Goal: Transaction & Acquisition: Download file/media

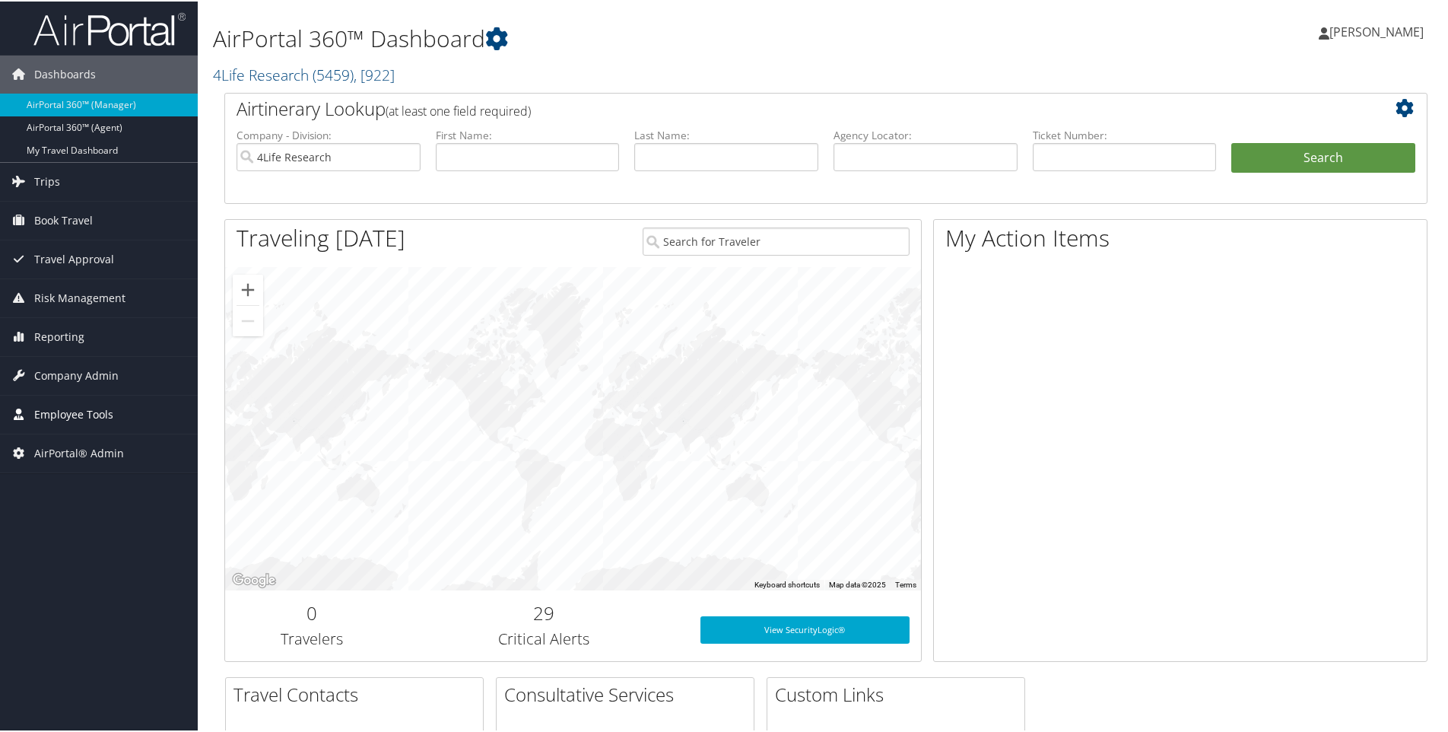
click at [91, 411] on span "Employee Tools" at bounding box center [73, 413] width 79 height 38
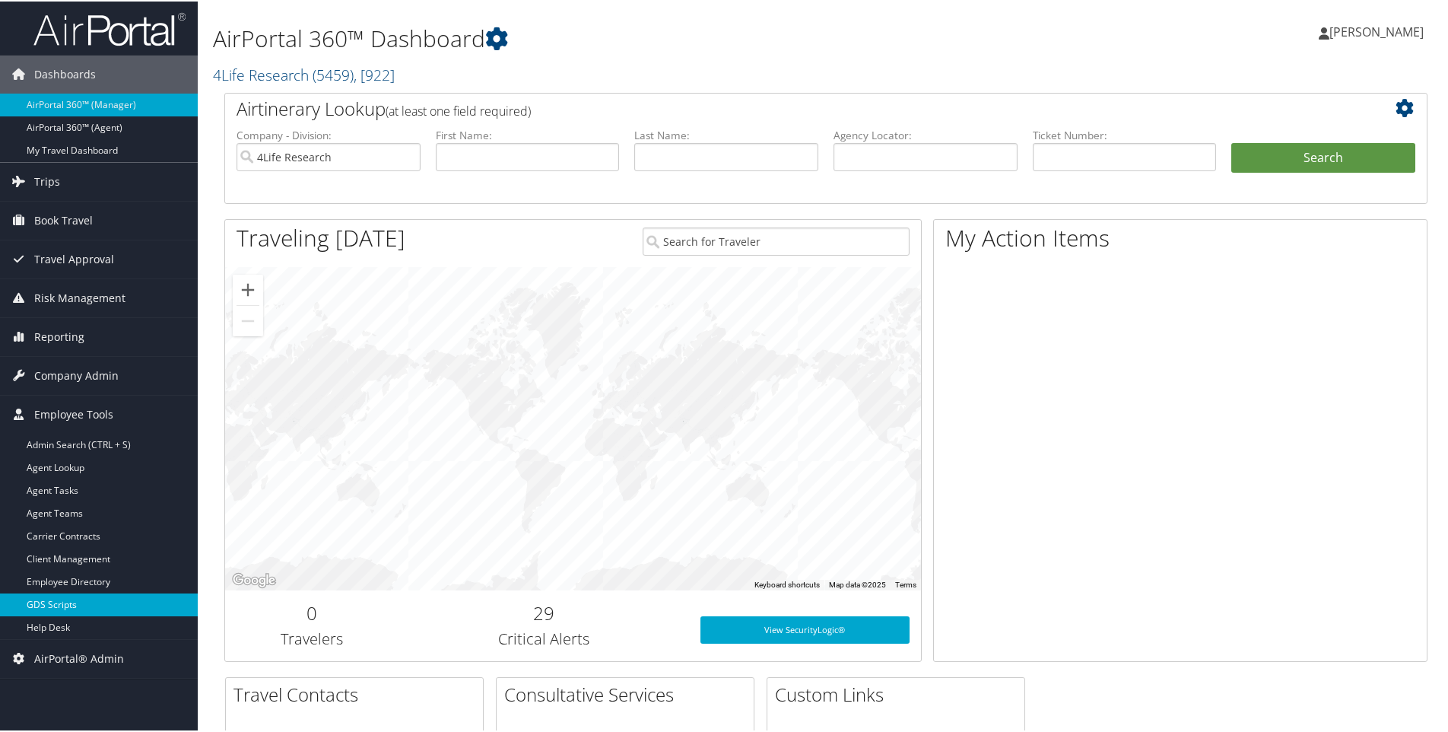
click at [56, 598] on link "GDS Scripts" at bounding box center [99, 603] width 198 height 23
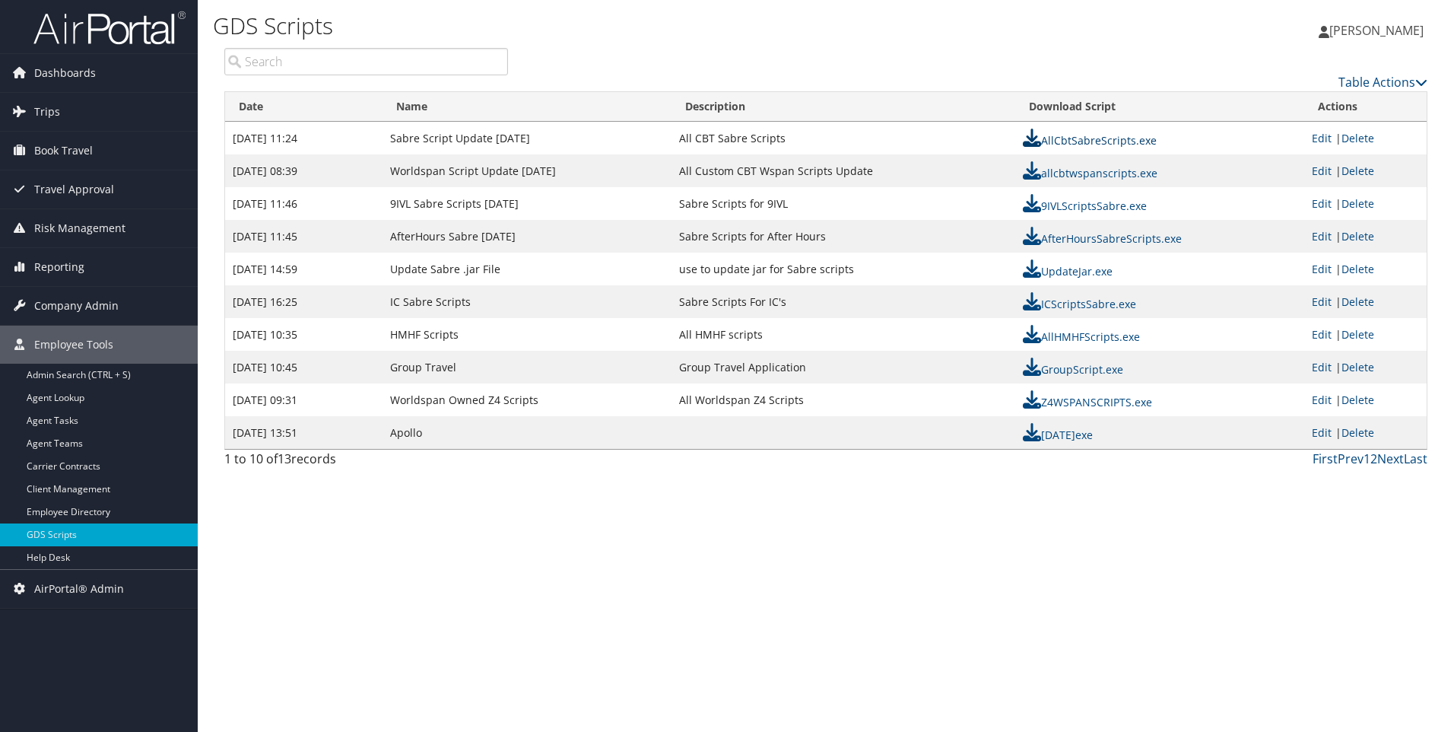
click at [1112, 138] on link "AllCbtSabreScripts.exe" at bounding box center [1090, 140] width 134 height 14
click at [1007, 22] on div "Kaleen Klein Kaleen Klein My Settings Travel Agency Contacts Log Consulting Tim…" at bounding box center [1212, 37] width 484 height 59
